Goal: Check status: Check status

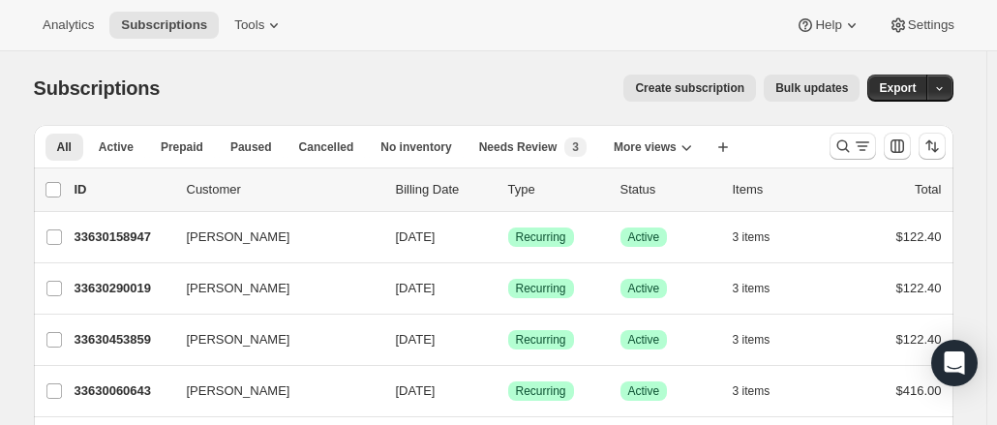
click at [876, 158] on div at bounding box center [852, 146] width 46 height 27
click at [872, 153] on icon "Search and filter results" at bounding box center [862, 145] width 19 height 19
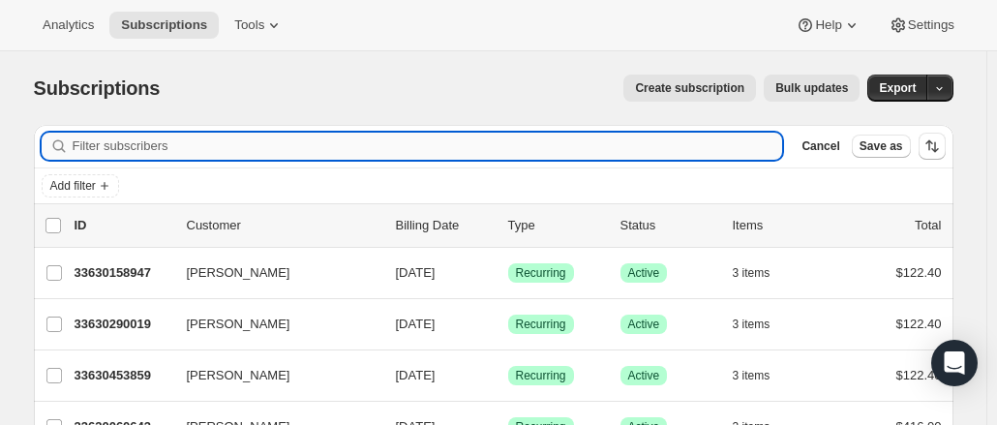
click at [632, 136] on input "Filter subscribers" at bounding box center [428, 146] width 710 height 27
drag, startPoint x: 632, startPoint y: 136, endPoint x: 584, endPoint y: 144, distance: 49.0
click at [584, 144] on input "Filter subscribers" at bounding box center [428, 146] width 710 height 27
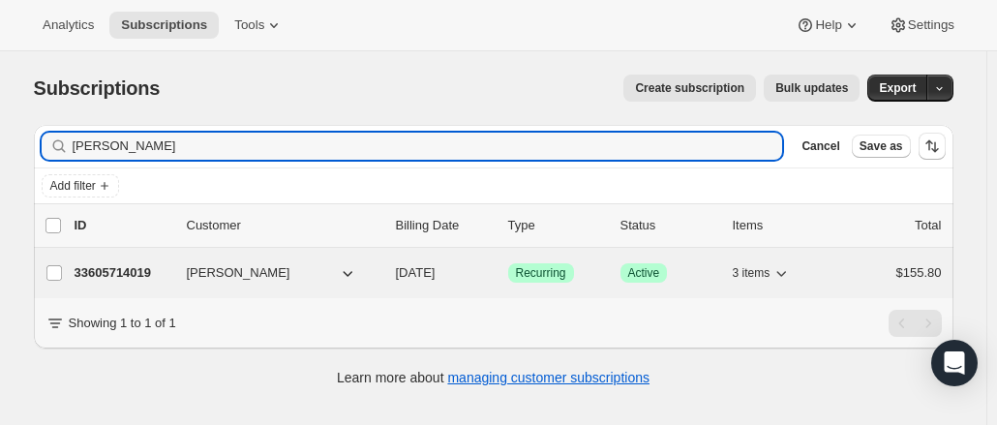
type input "tish wiggins"
click at [128, 266] on p "33605714019" at bounding box center [123, 272] width 97 height 19
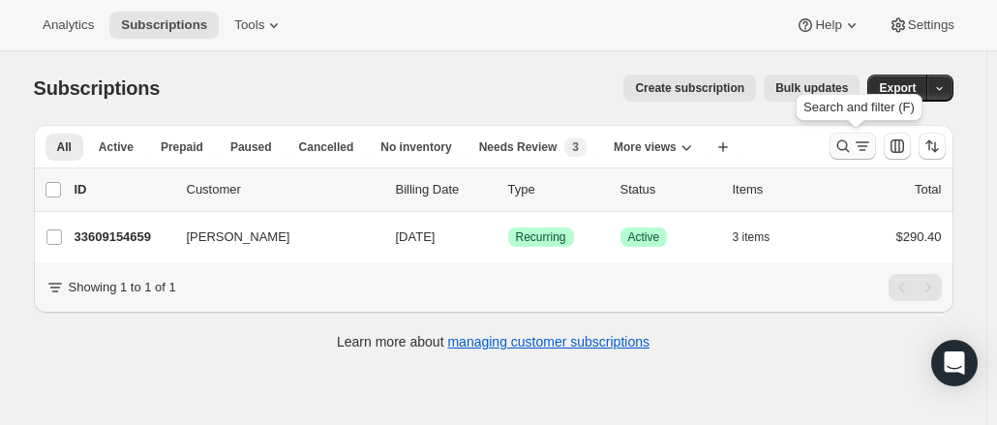
click at [856, 154] on icon "Search and filter results" at bounding box center [862, 145] width 19 height 19
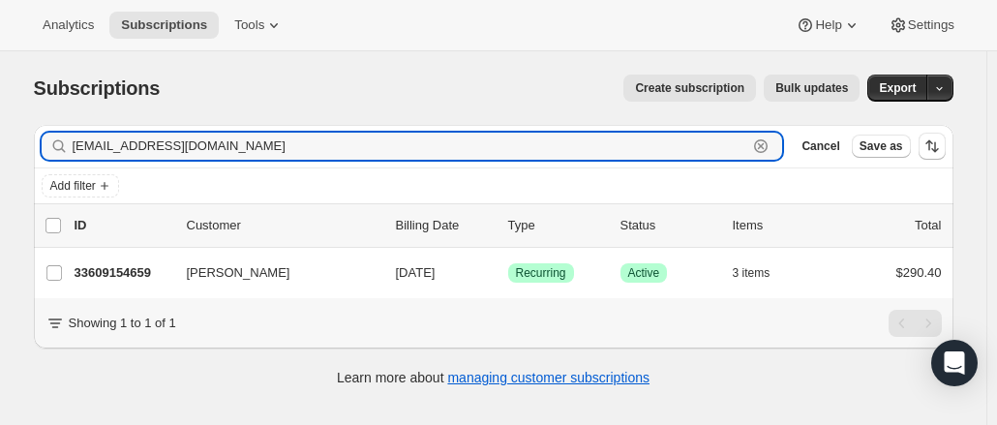
click at [770, 140] on icon "button" at bounding box center [760, 145] width 19 height 19
type input "bezich"
